Goal: Obtain resource: Download file/media

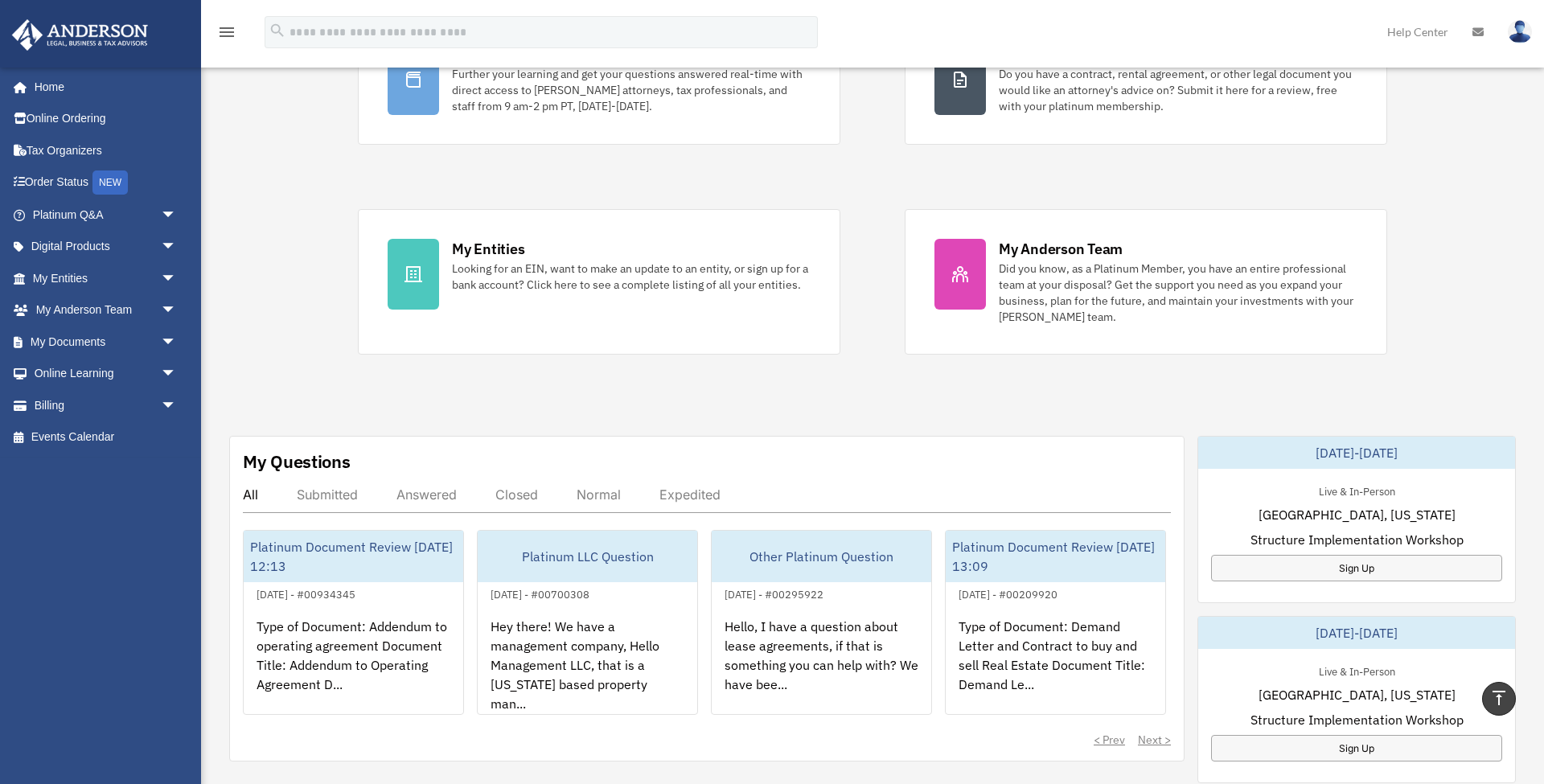
scroll to position [124, 0]
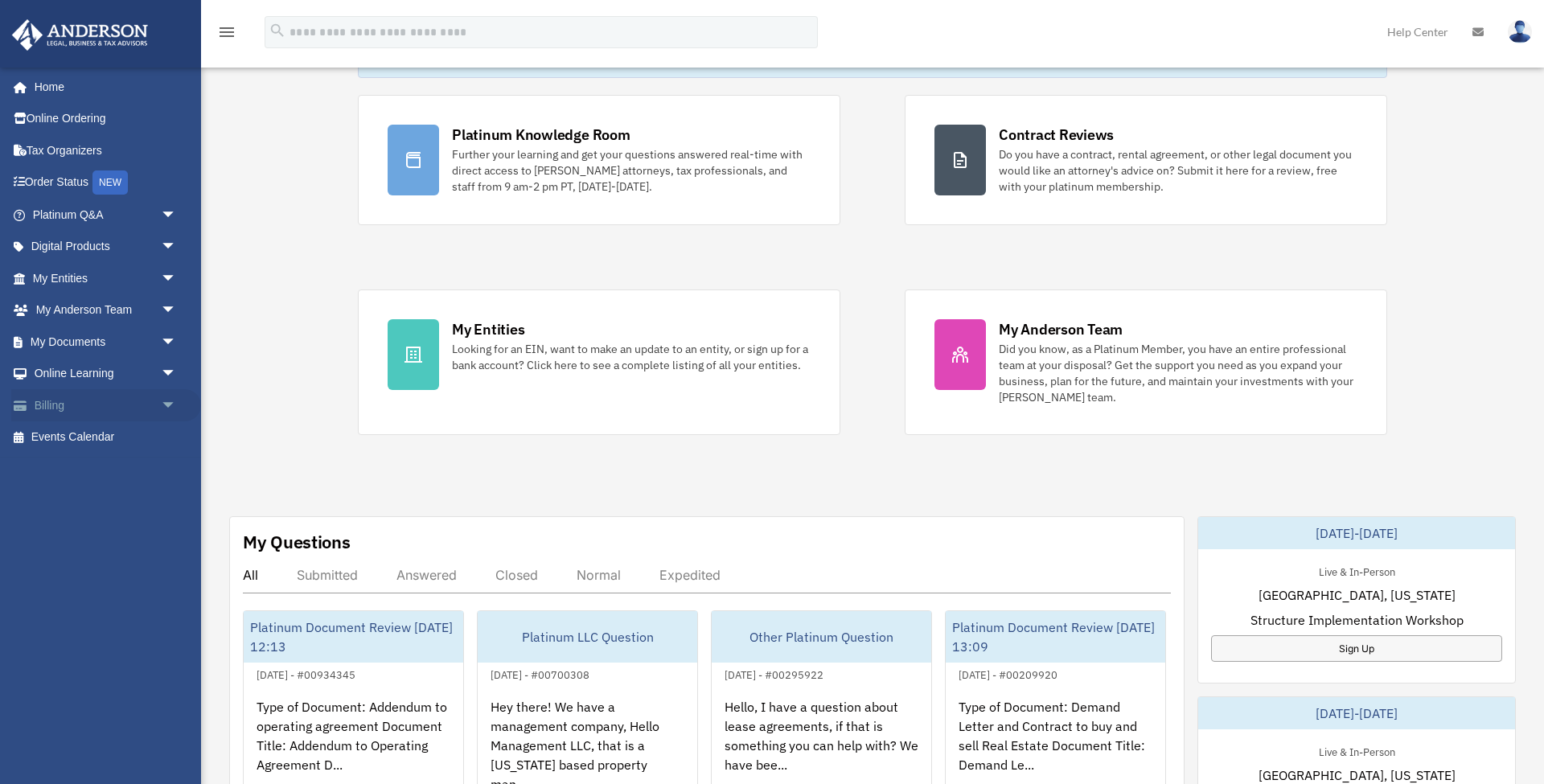
click at [164, 400] on span "arrow_drop_down" at bounding box center [177, 405] width 32 height 33
click at [171, 370] on span "arrow_drop_down" at bounding box center [177, 373] width 32 height 33
click at [171, 346] on span "arrow_drop_down" at bounding box center [177, 341] width 32 height 33
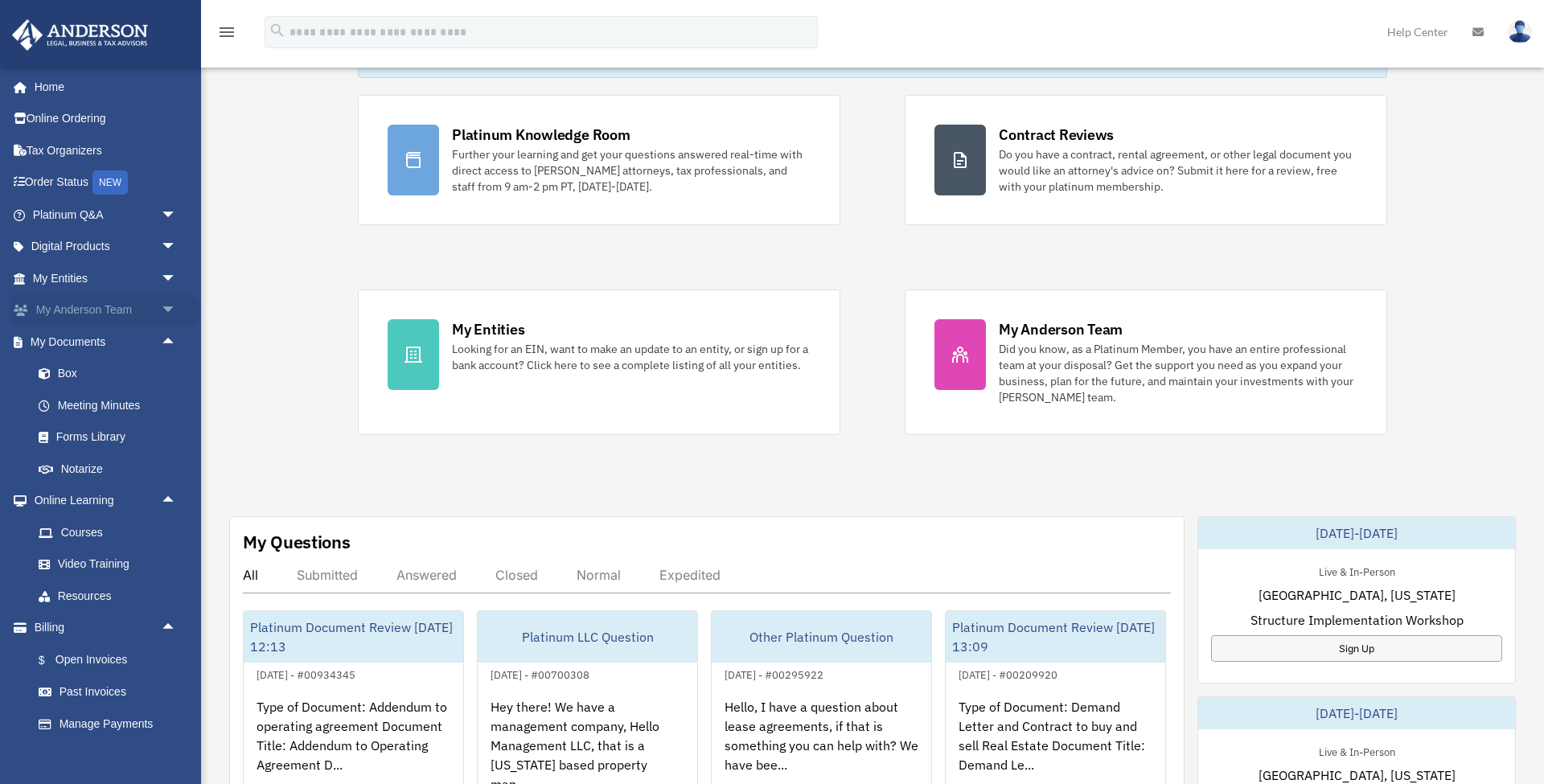
click at [170, 309] on span "arrow_drop_down" at bounding box center [177, 310] width 32 height 33
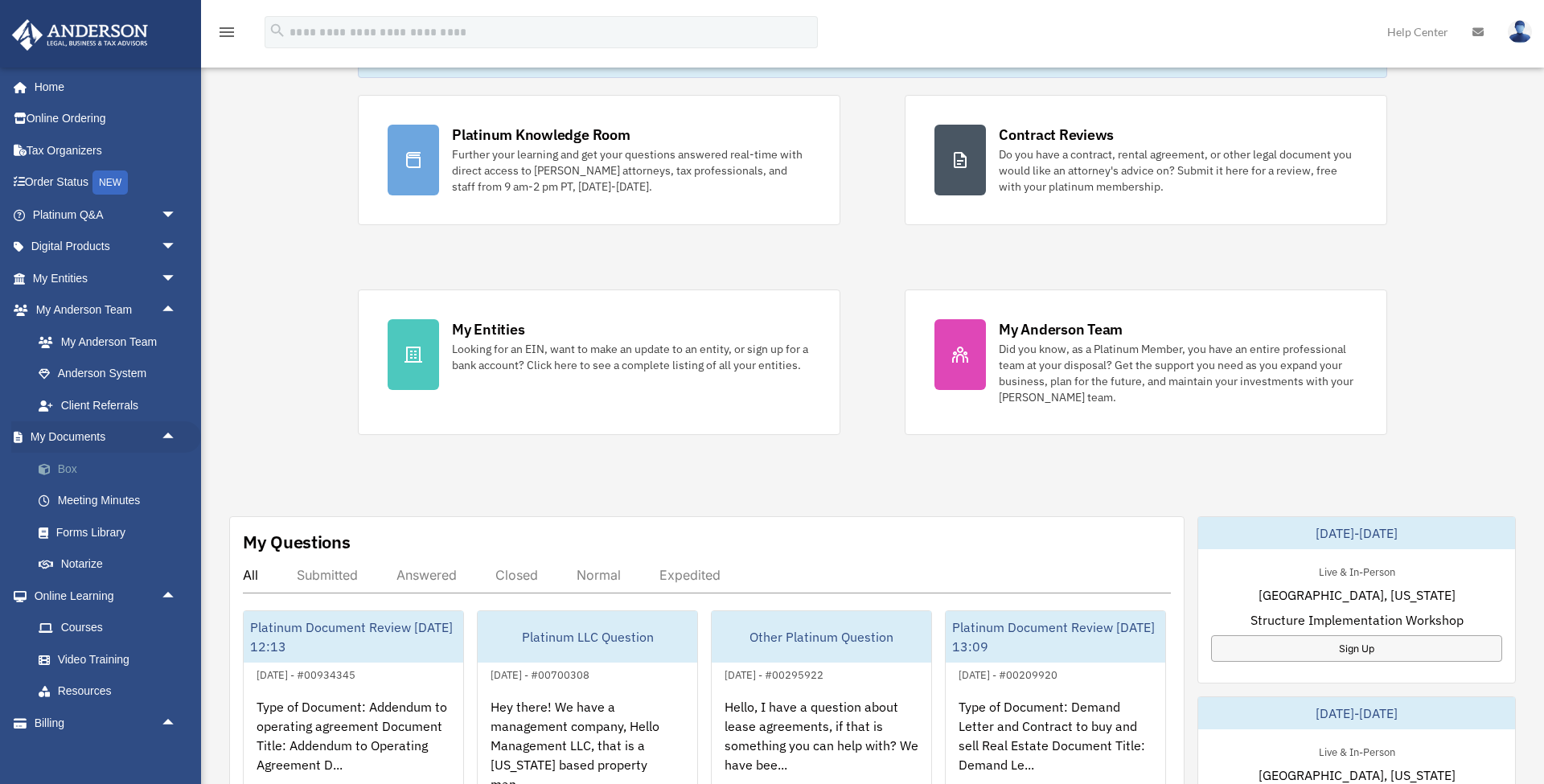
click at [124, 456] on link "Box" at bounding box center [112, 469] width 179 height 32
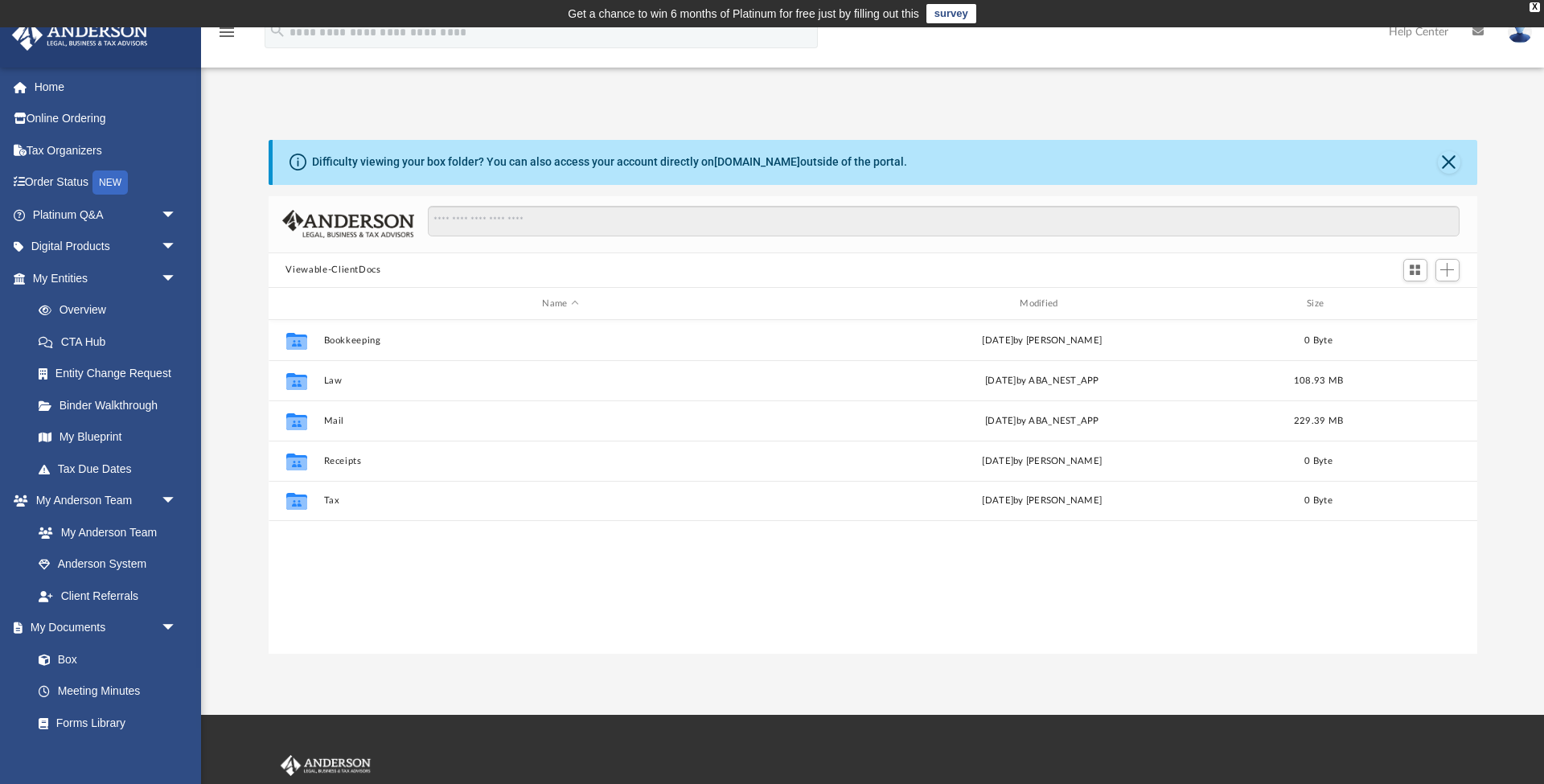
scroll to position [1, 1]
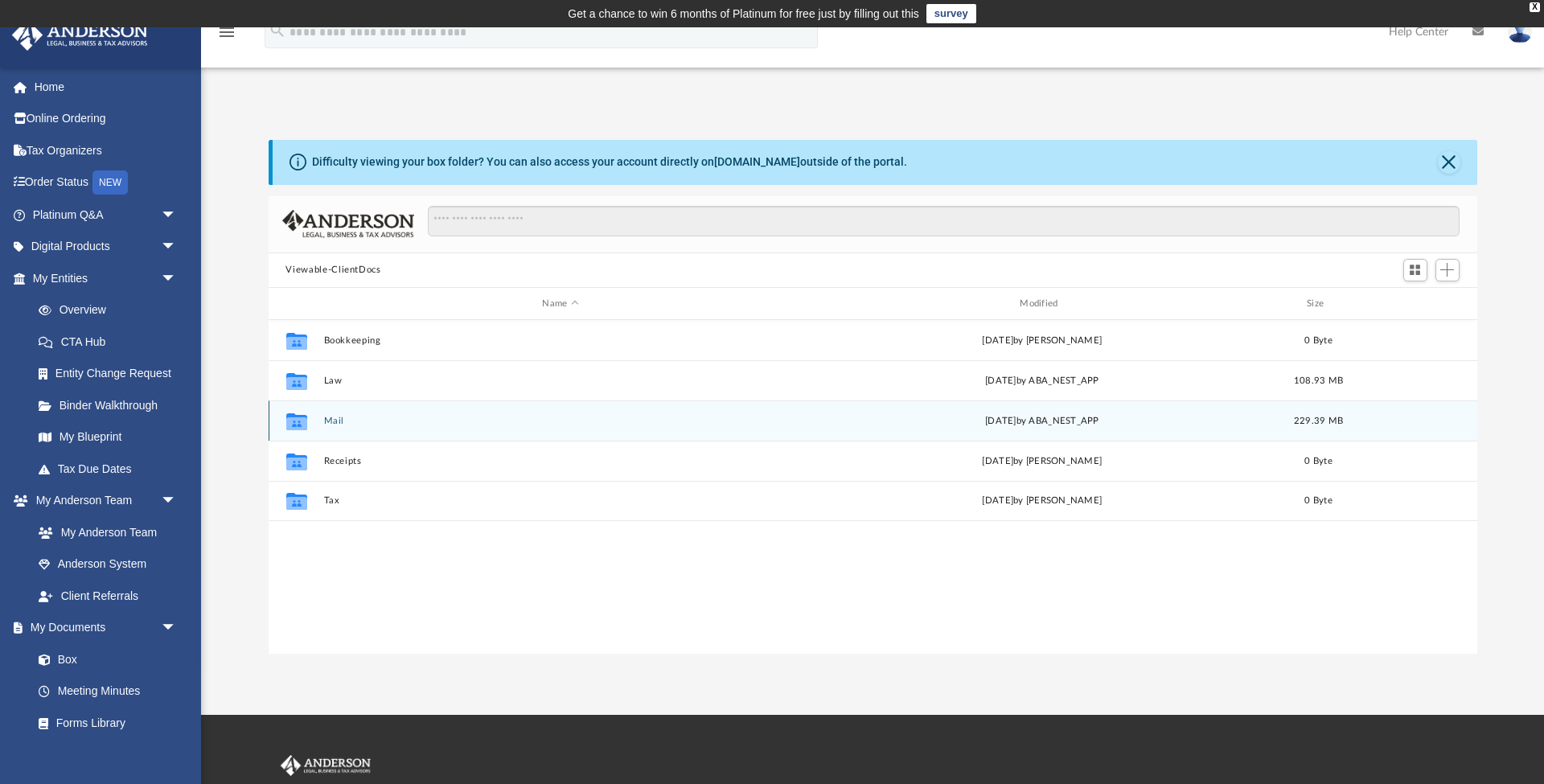
click at [328, 422] on button "Mail" at bounding box center [560, 421] width 475 height 10
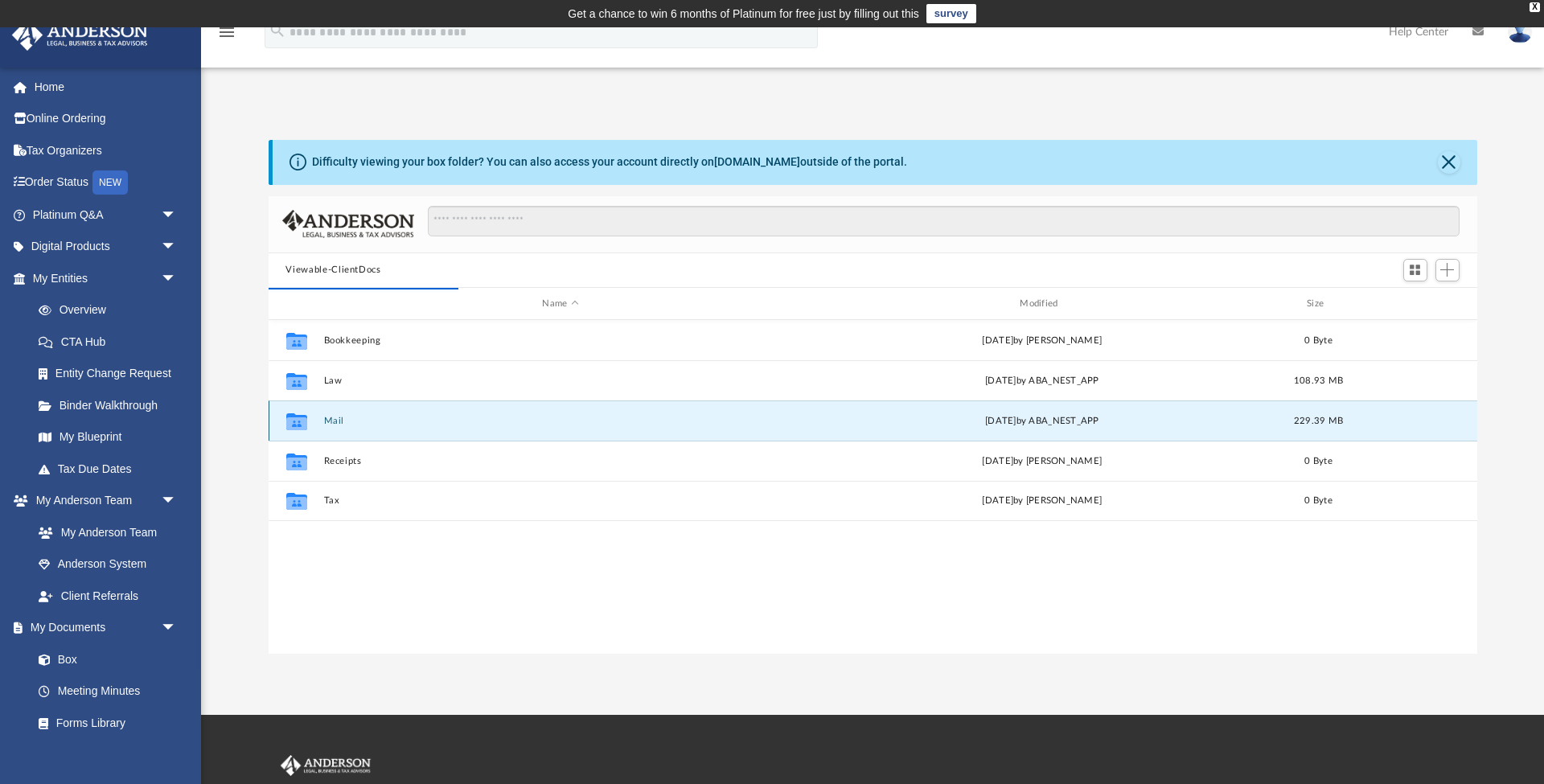
click at [335, 420] on button "Mail" at bounding box center [560, 421] width 475 height 10
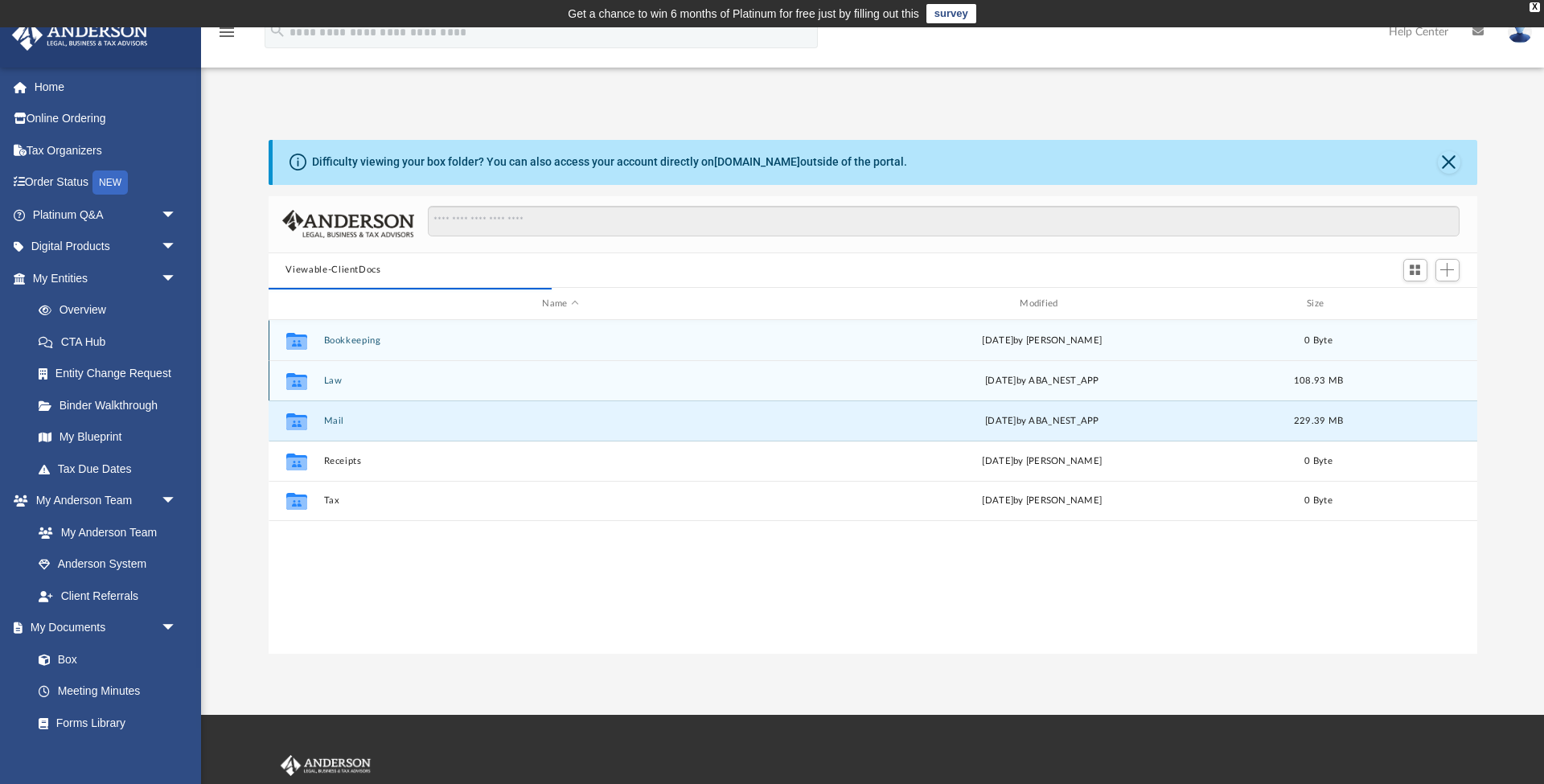
scroll to position [316, 1208]
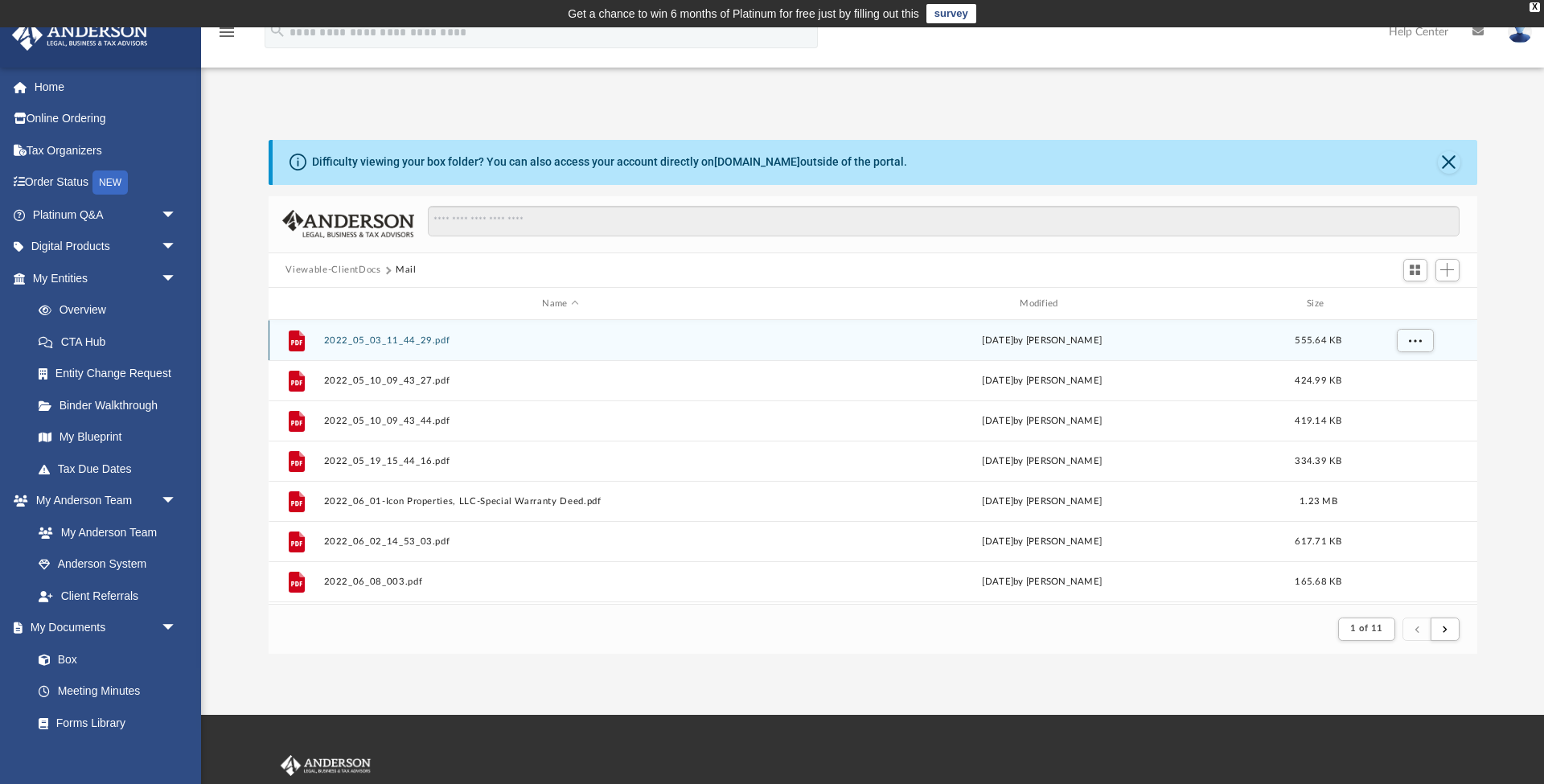
click at [414, 345] on button "2022_05_03_11_44_29.pdf" at bounding box center [560, 341] width 475 height 10
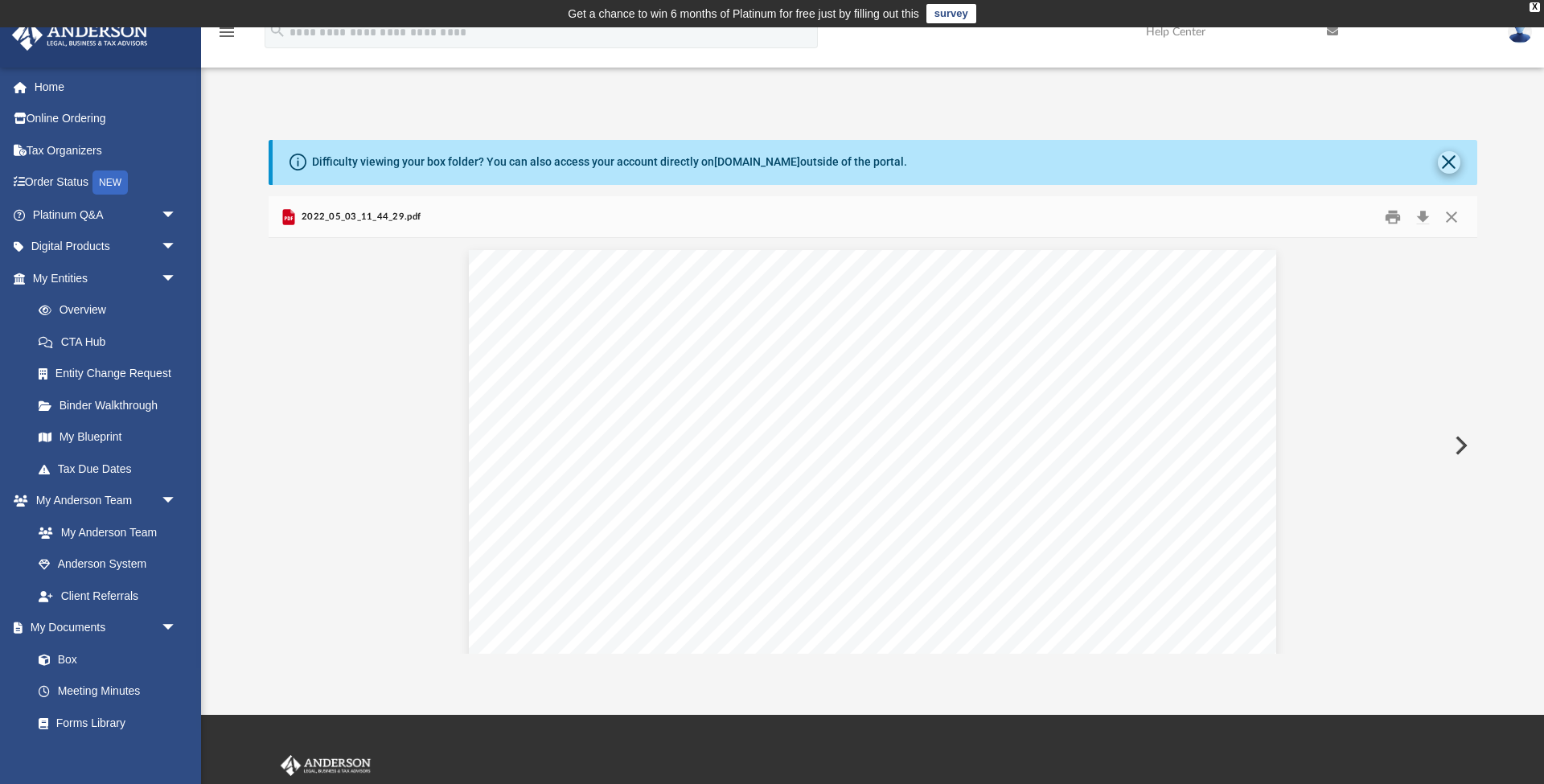
click at [1444, 166] on button "Close" at bounding box center [1449, 162] width 23 height 23
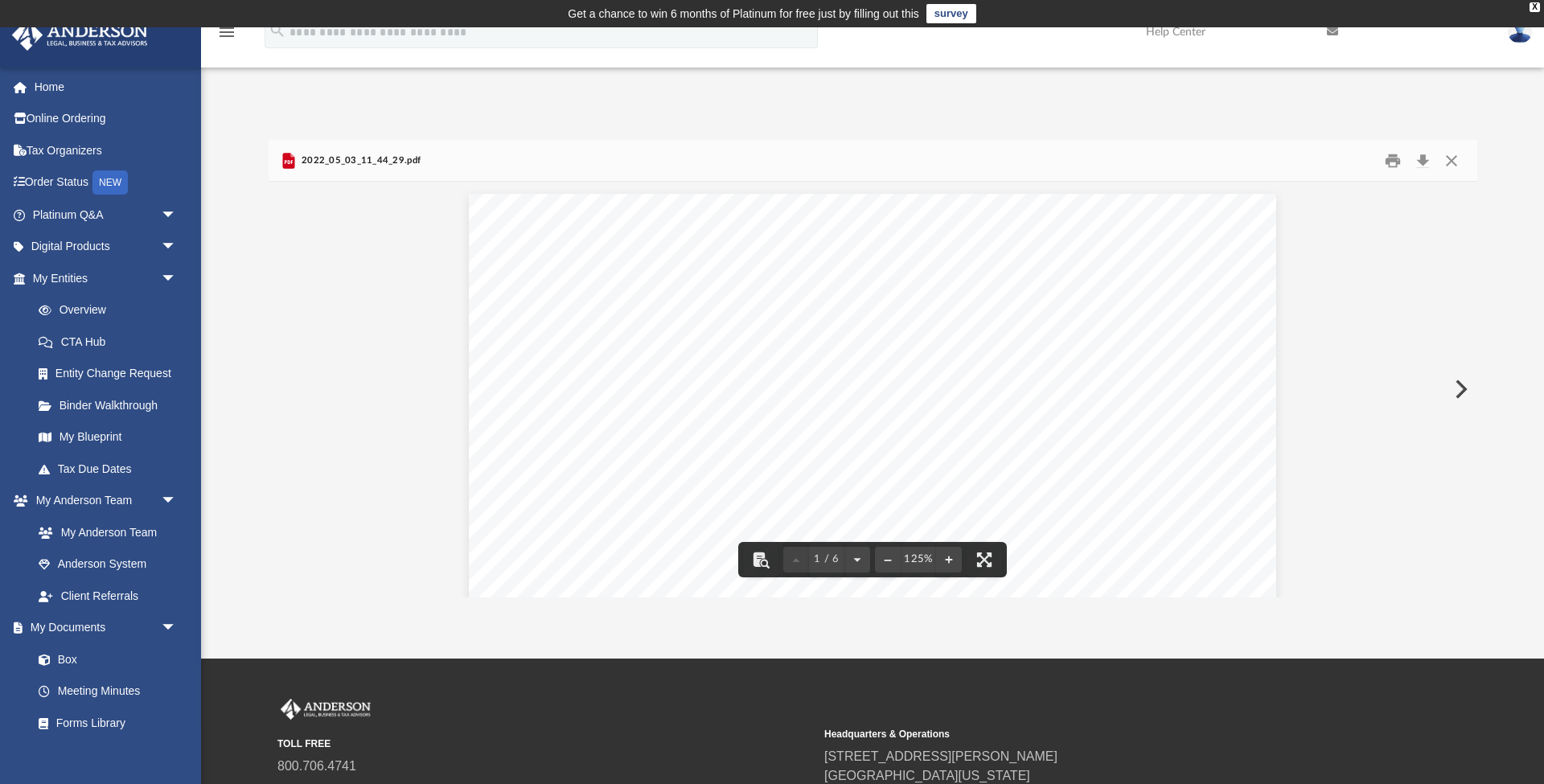
scroll to position [0, 0]
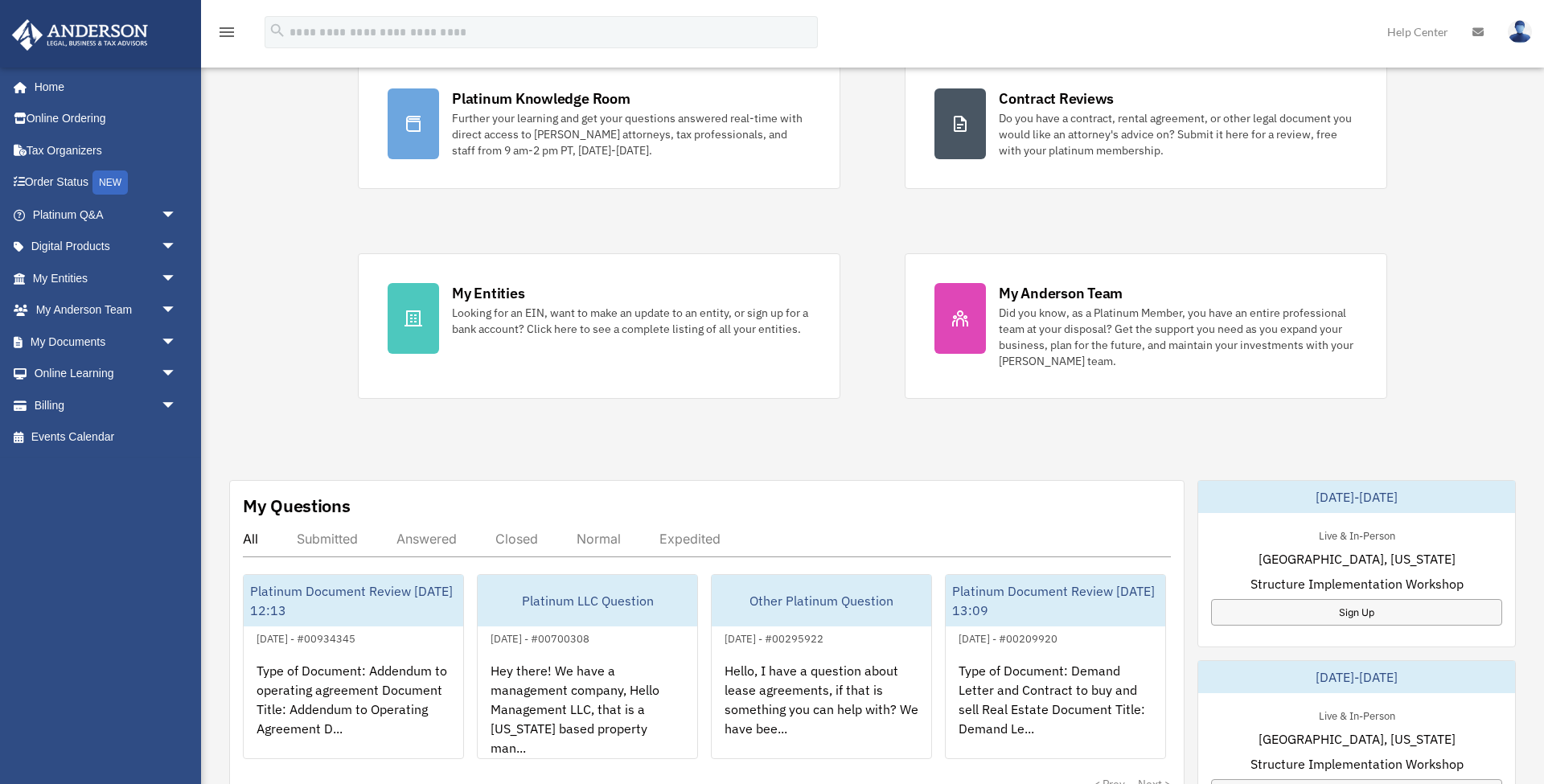
scroll to position [162, 0]
click at [132, 336] on link "My Documents arrow_drop_down" at bounding box center [105, 341] width 190 height 32
click at [176, 339] on span "arrow_drop_down" at bounding box center [177, 341] width 32 height 33
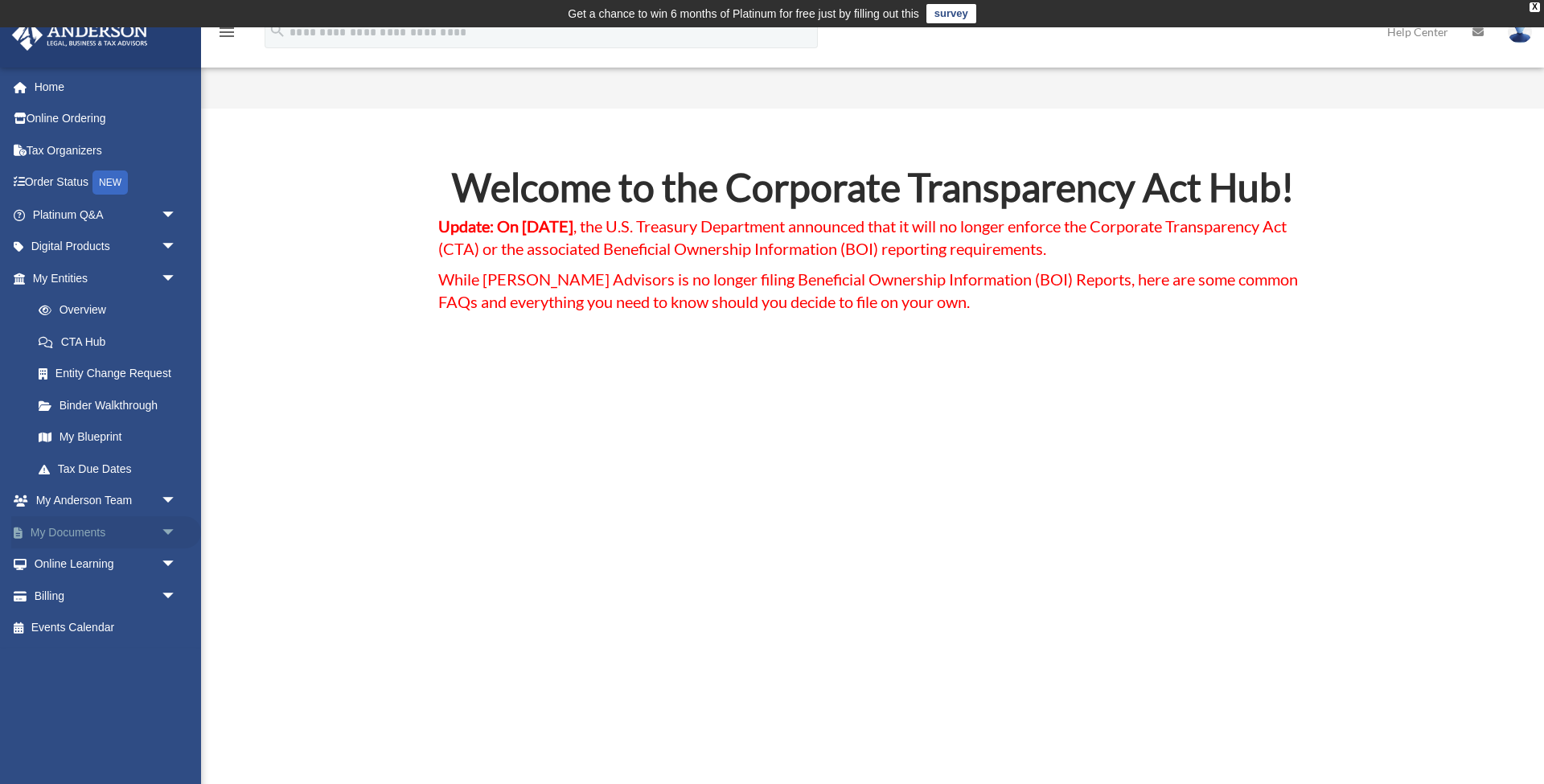
click at [132, 529] on link "My Documents arrow_drop_down" at bounding box center [105, 532] width 190 height 32
click at [164, 527] on span "arrow_drop_down" at bounding box center [177, 532] width 32 height 33
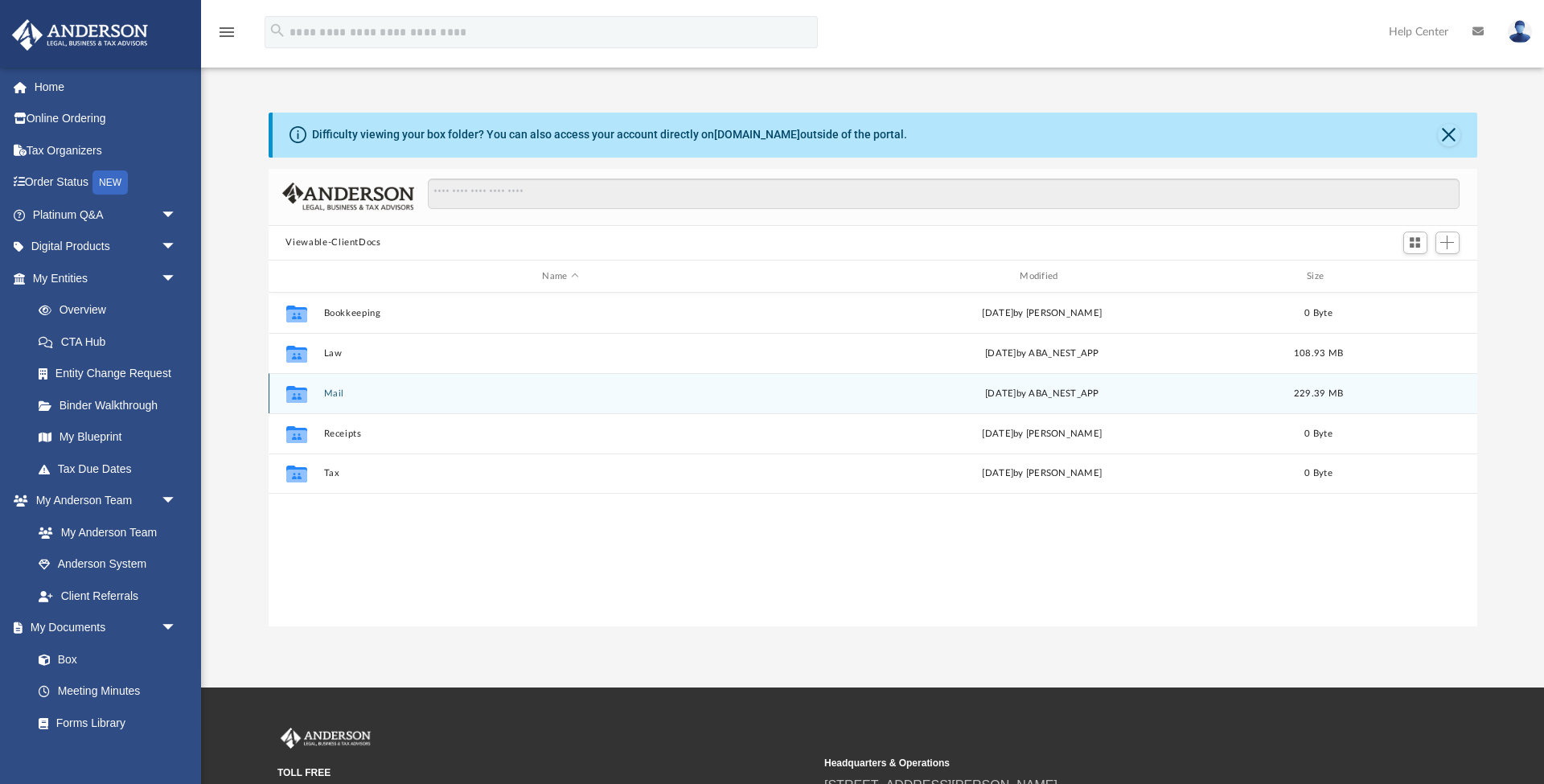
scroll to position [1, 1]
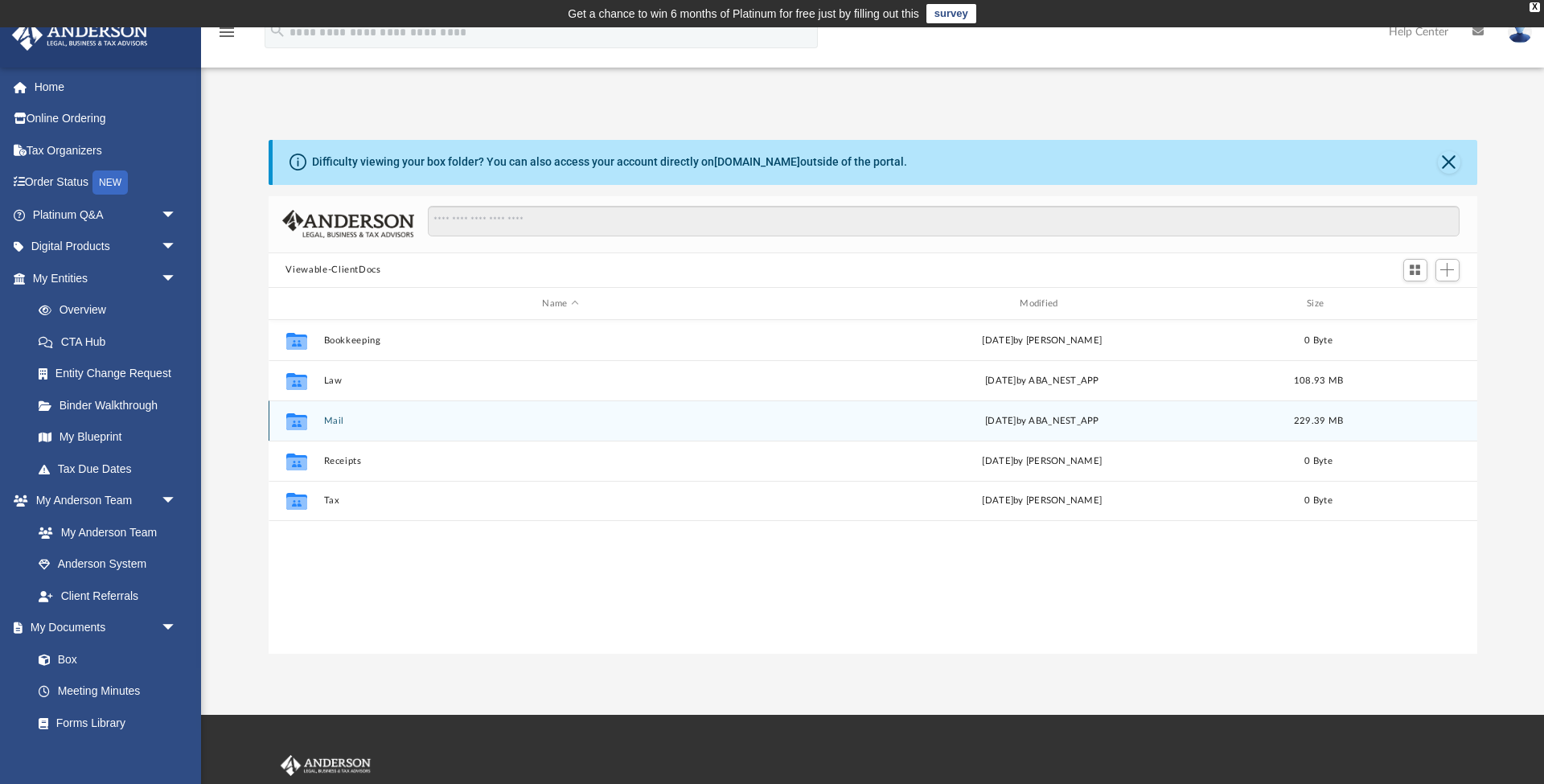
click at [336, 427] on div "Collaborated Folder Mail [DATE] by ABA_NEST_APP 229.39 MB" at bounding box center [872, 421] width 1208 height 40
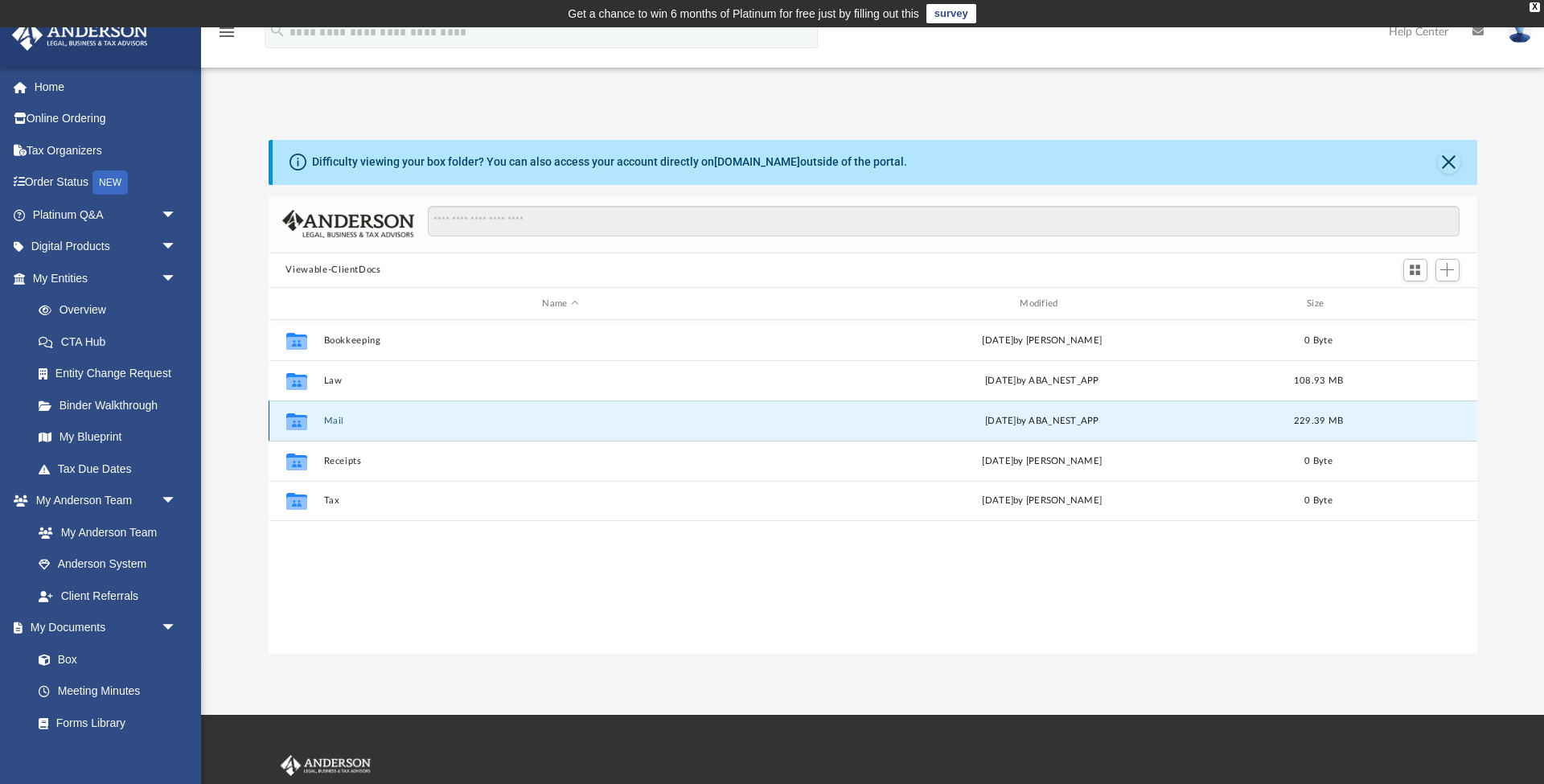
click at [338, 422] on button "Mail" at bounding box center [560, 421] width 475 height 10
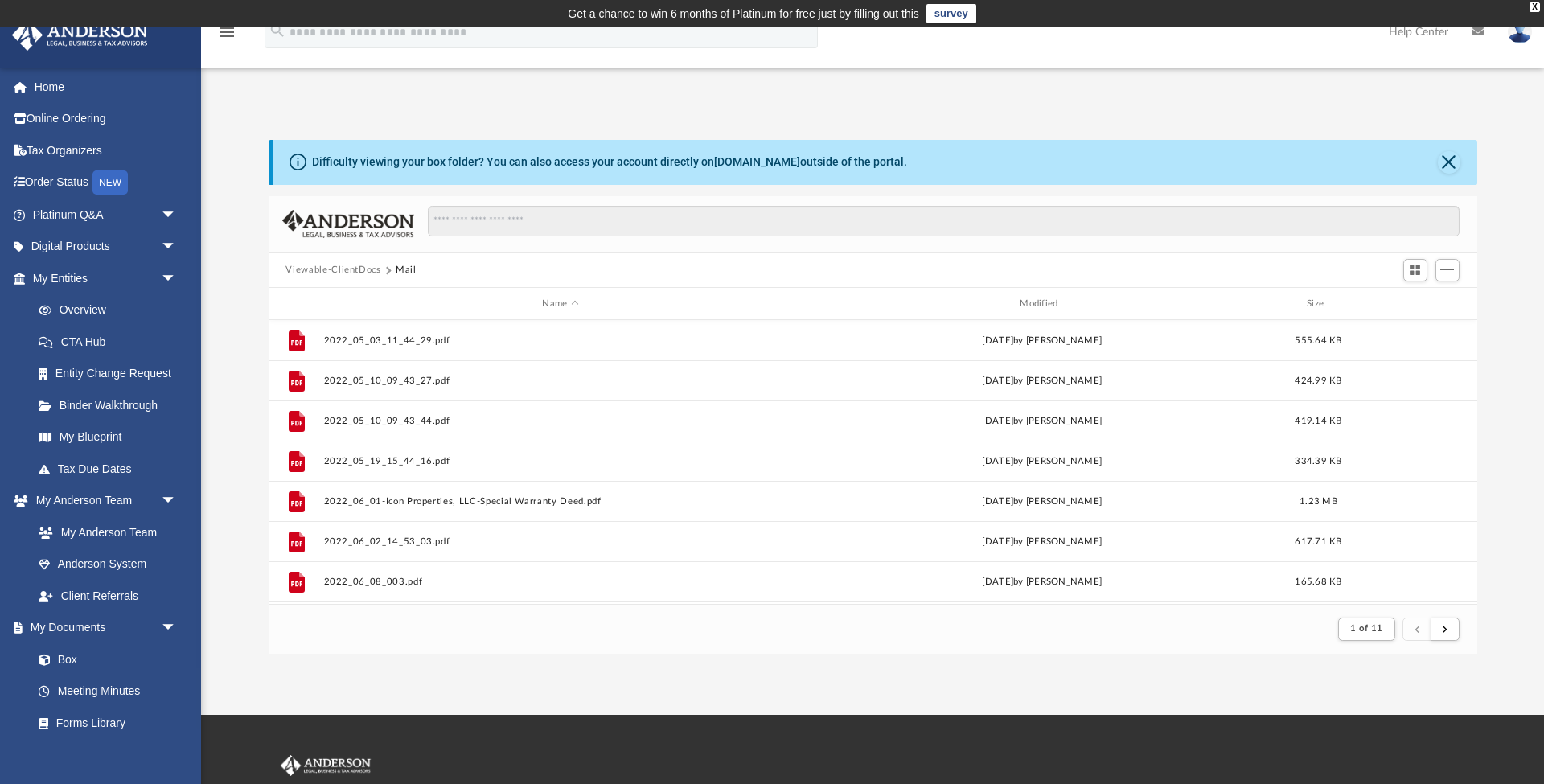
scroll to position [0, 0]
click at [1044, 303] on div "Modified" at bounding box center [1041, 303] width 475 height 14
click at [1063, 303] on span "Modified" at bounding box center [1063, 304] width 7 height 7
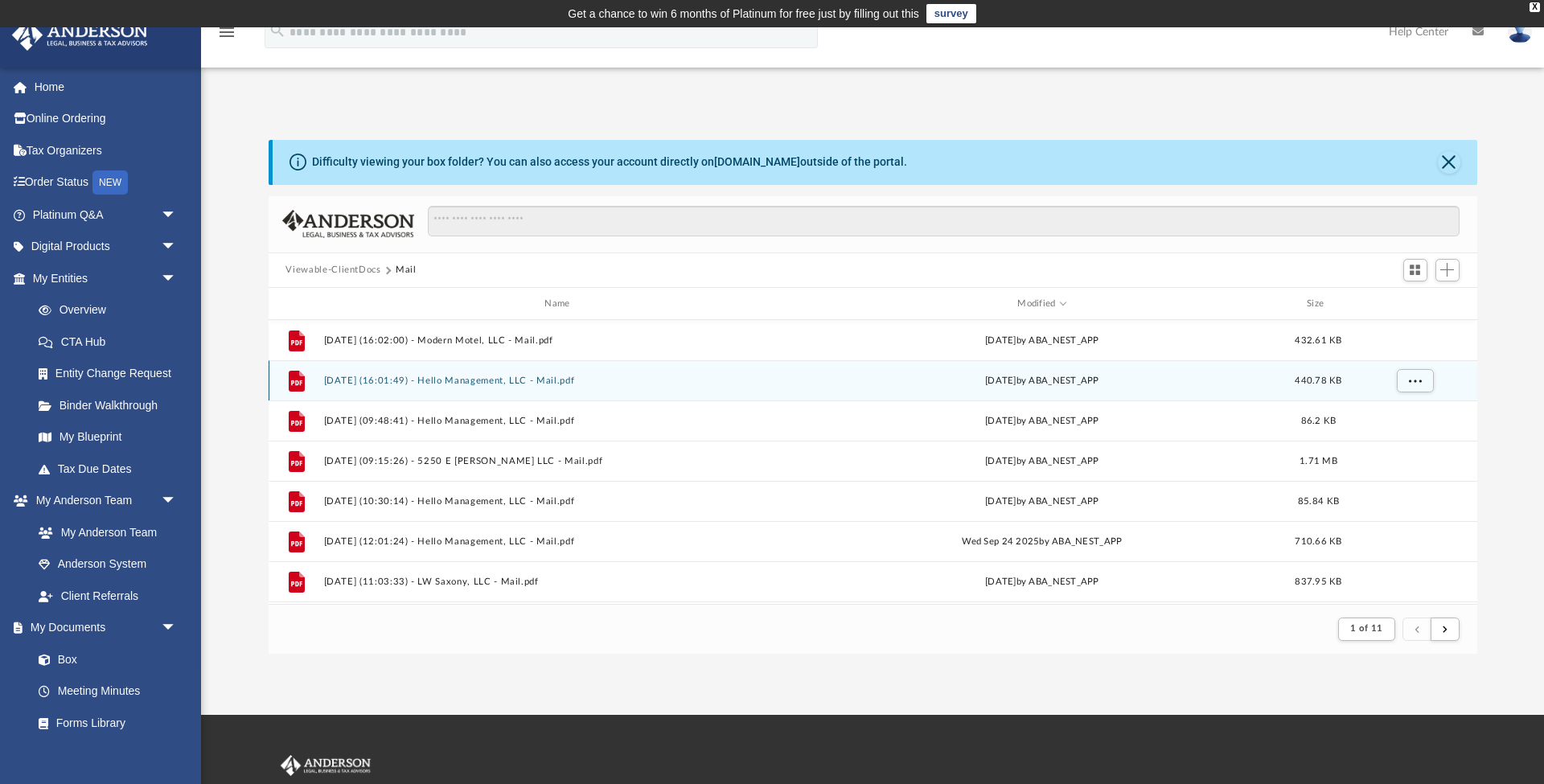
click at [572, 380] on button "2025.10.03 (16:01:49) - Hello Management, LLC - Mail.pdf" at bounding box center [560, 380] width 475 height 10
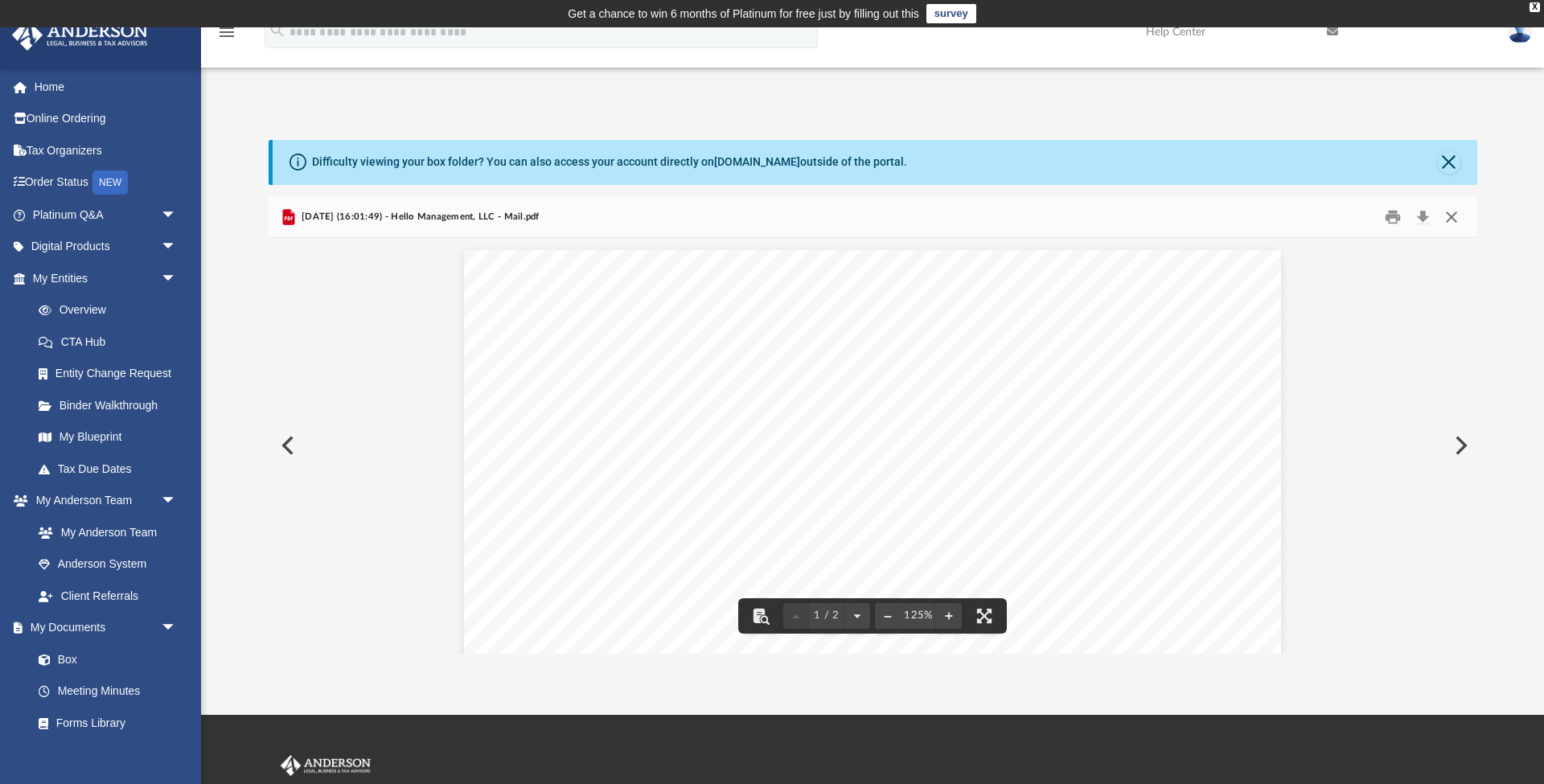
click at [1450, 220] on button "Close" at bounding box center [1451, 217] width 29 height 25
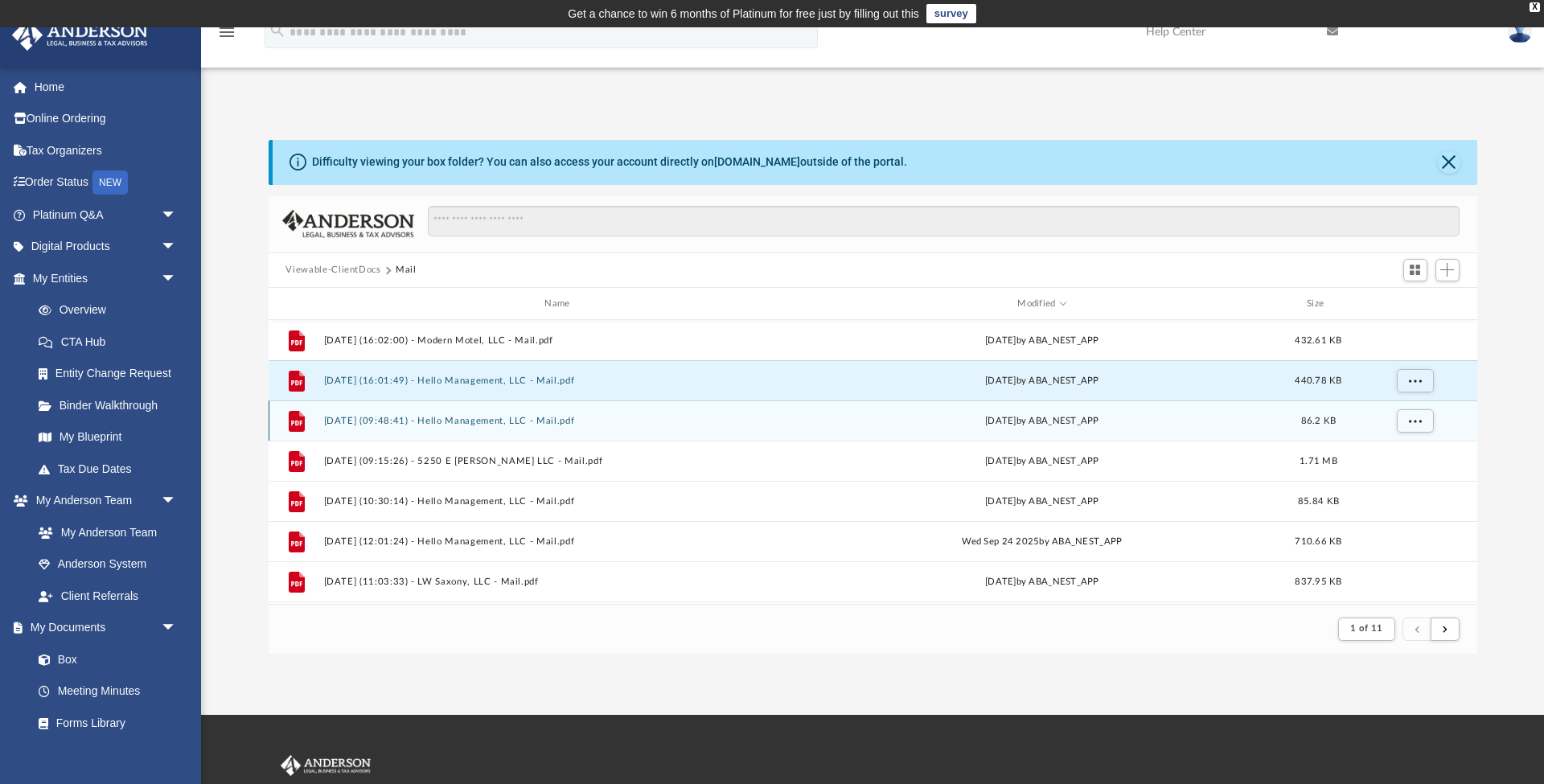
click at [565, 422] on button "2025.10.02 (09:48:41) - Hello Management, LLC - Mail.pdf" at bounding box center [560, 421] width 475 height 10
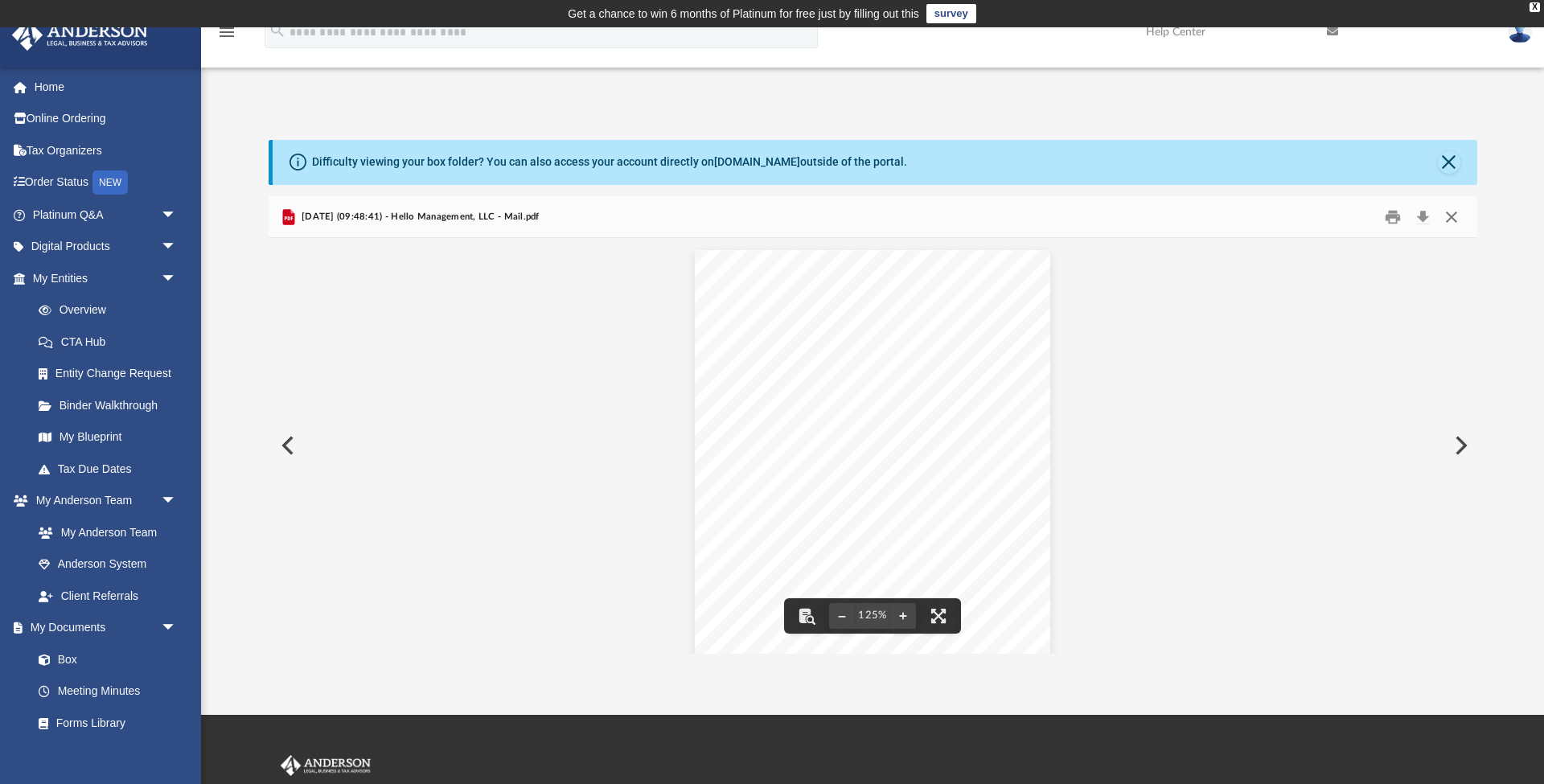
click at [1454, 215] on button "Close" at bounding box center [1451, 217] width 29 height 25
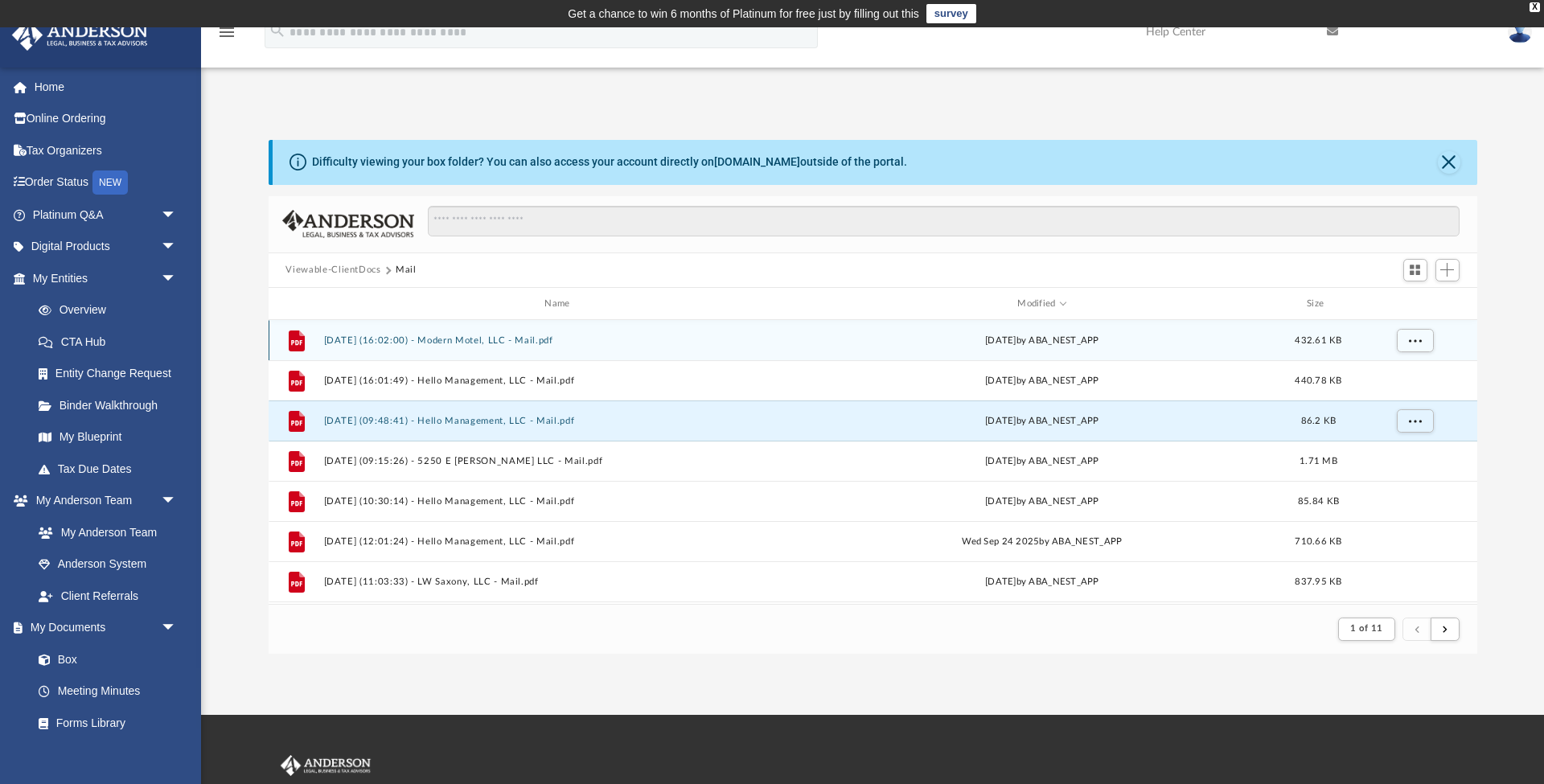
click at [548, 339] on button "2025.10.03 (16:02:00) - Modern Motel, LLC - Mail.pdf" at bounding box center [560, 341] width 475 height 10
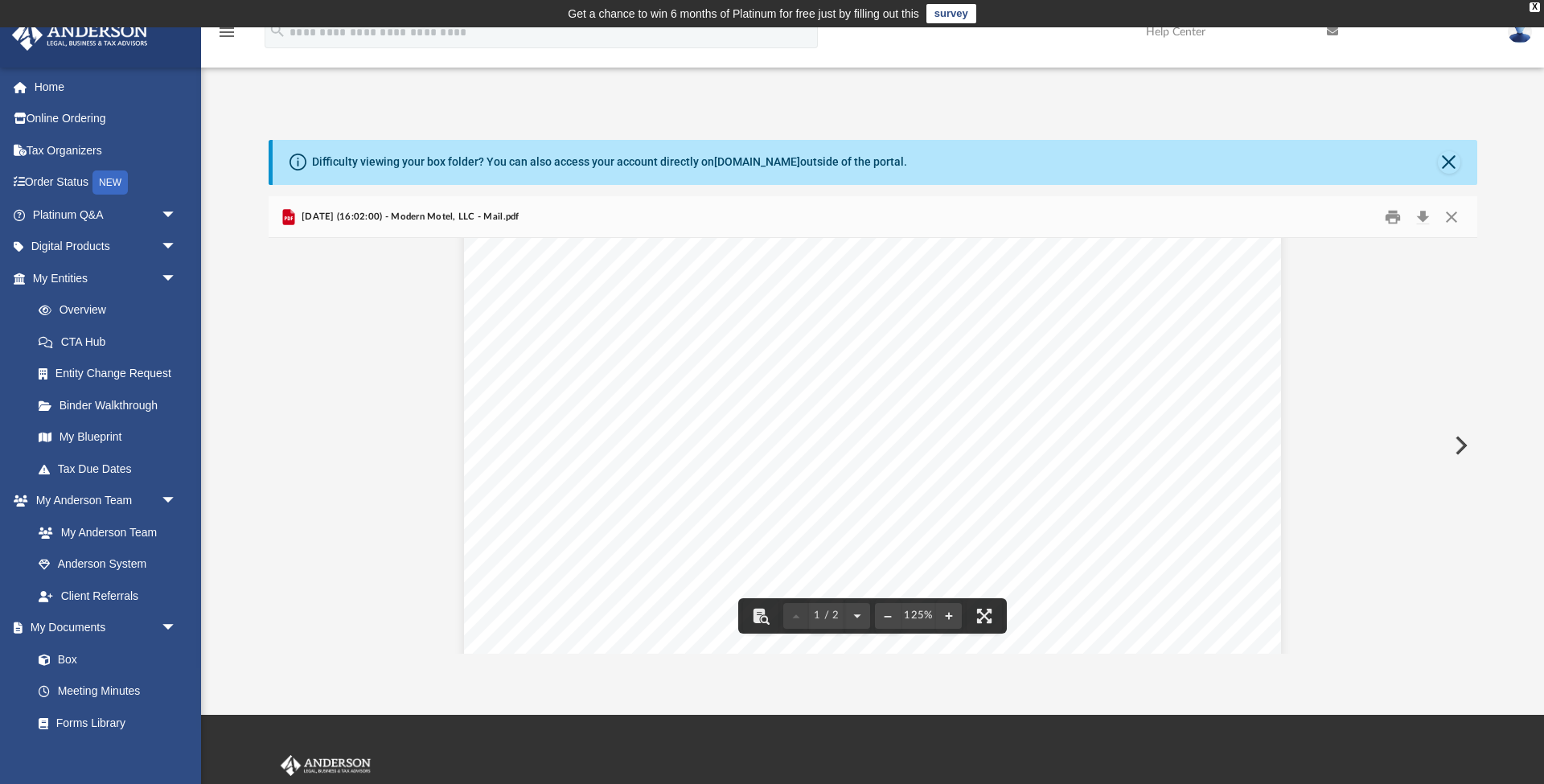
scroll to position [80, 0]
click at [1445, 221] on button "Close" at bounding box center [1451, 217] width 29 height 25
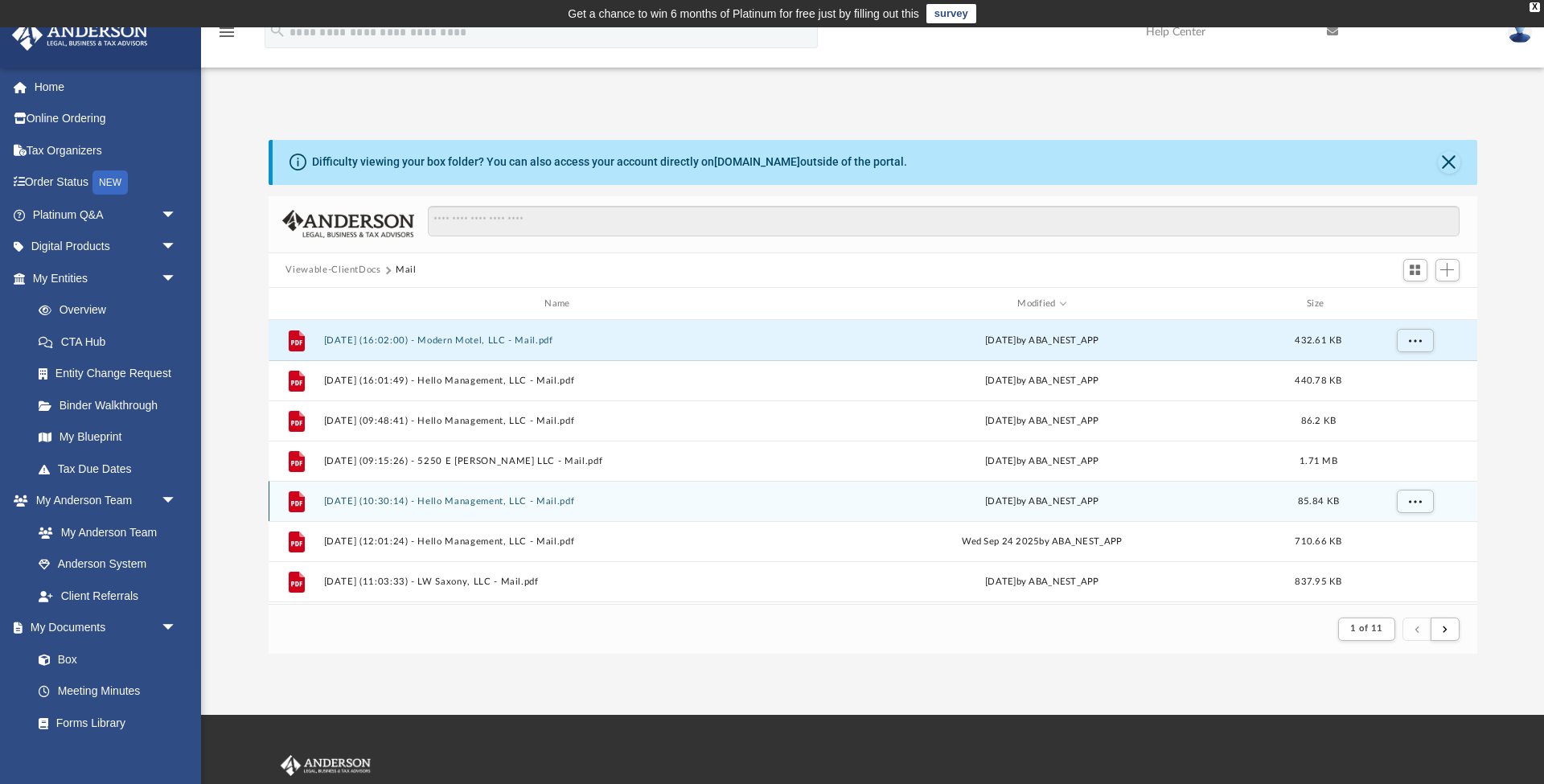
click at [568, 502] on button "2025.09.26 (10:30:14) - Hello Management, LLC - Mail.pdf" at bounding box center [560, 501] width 475 height 10
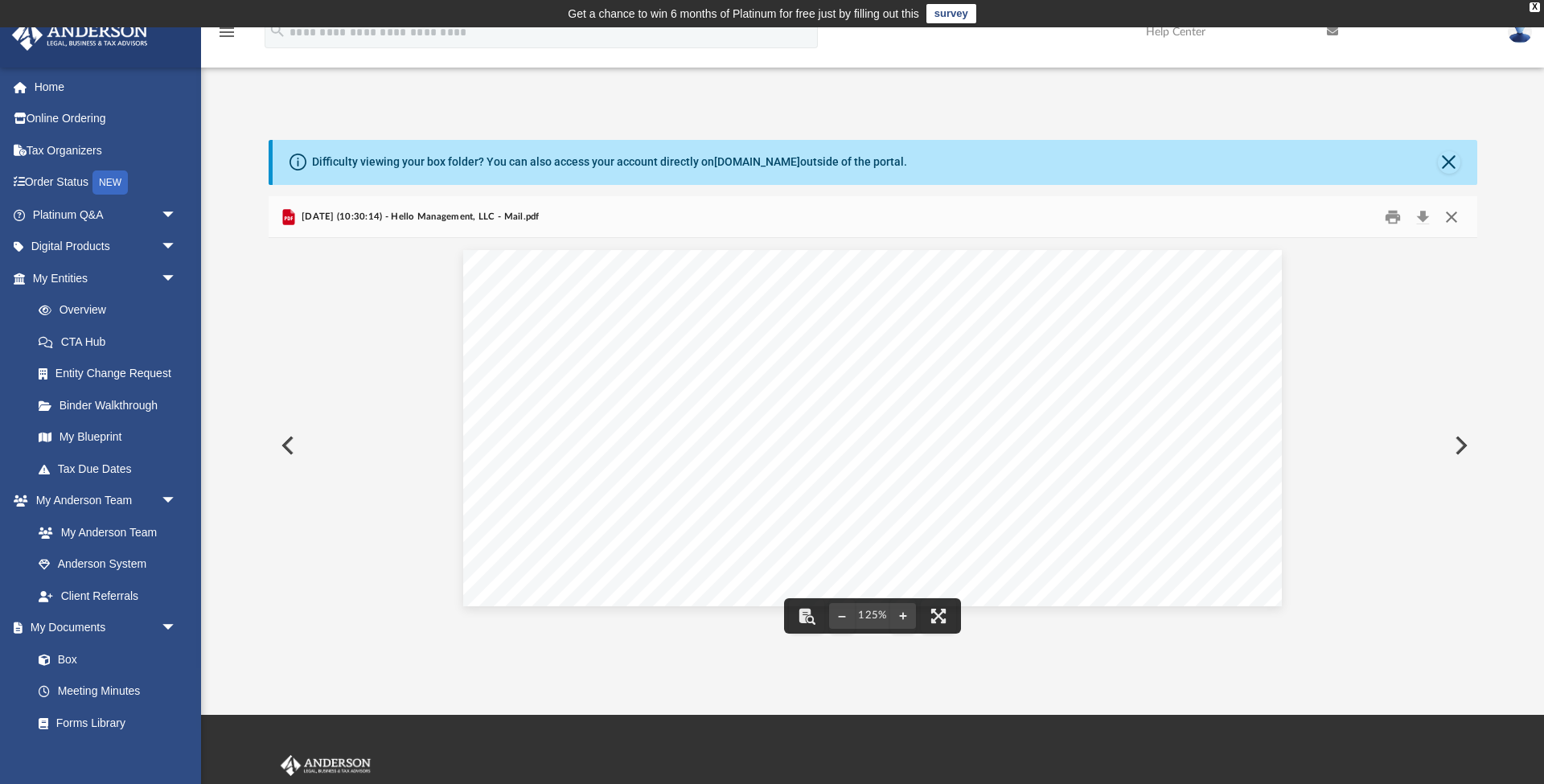
click at [1455, 209] on button "Close" at bounding box center [1451, 217] width 29 height 25
